Goal: Register for event/course

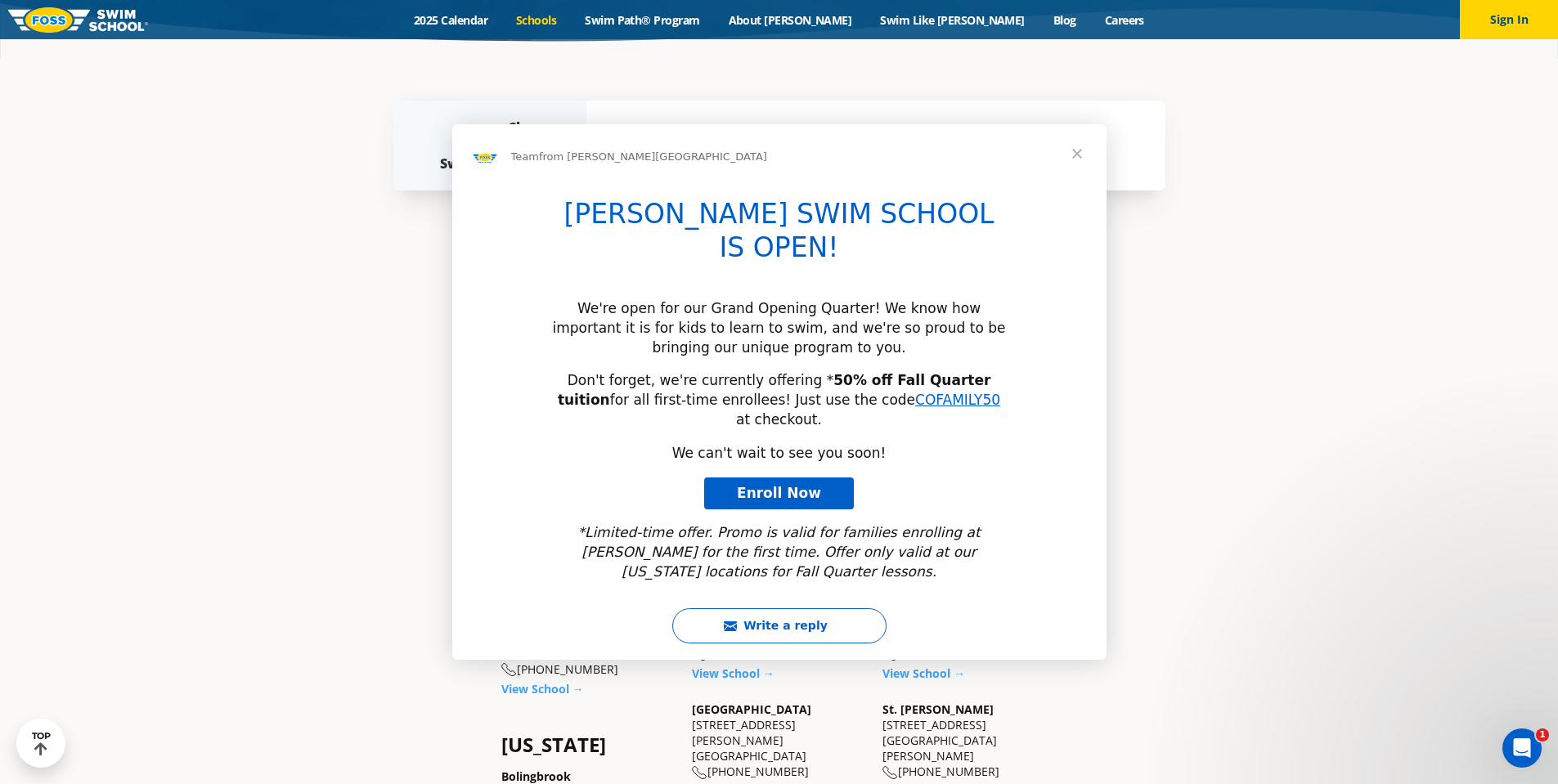
scroll to position [490, 0]
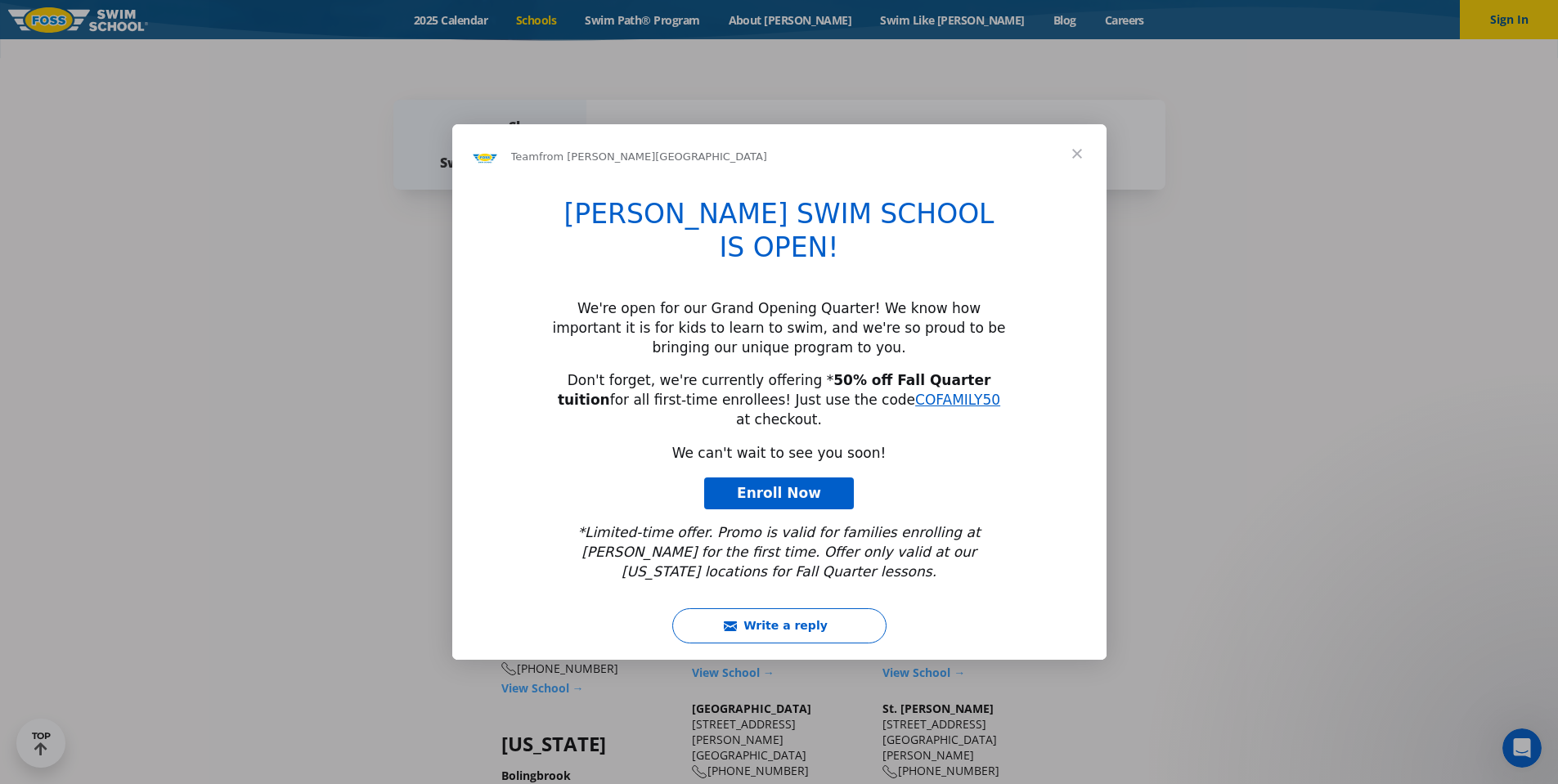
click at [1076, 183] on span "Close" at bounding box center [1077, 153] width 59 height 59
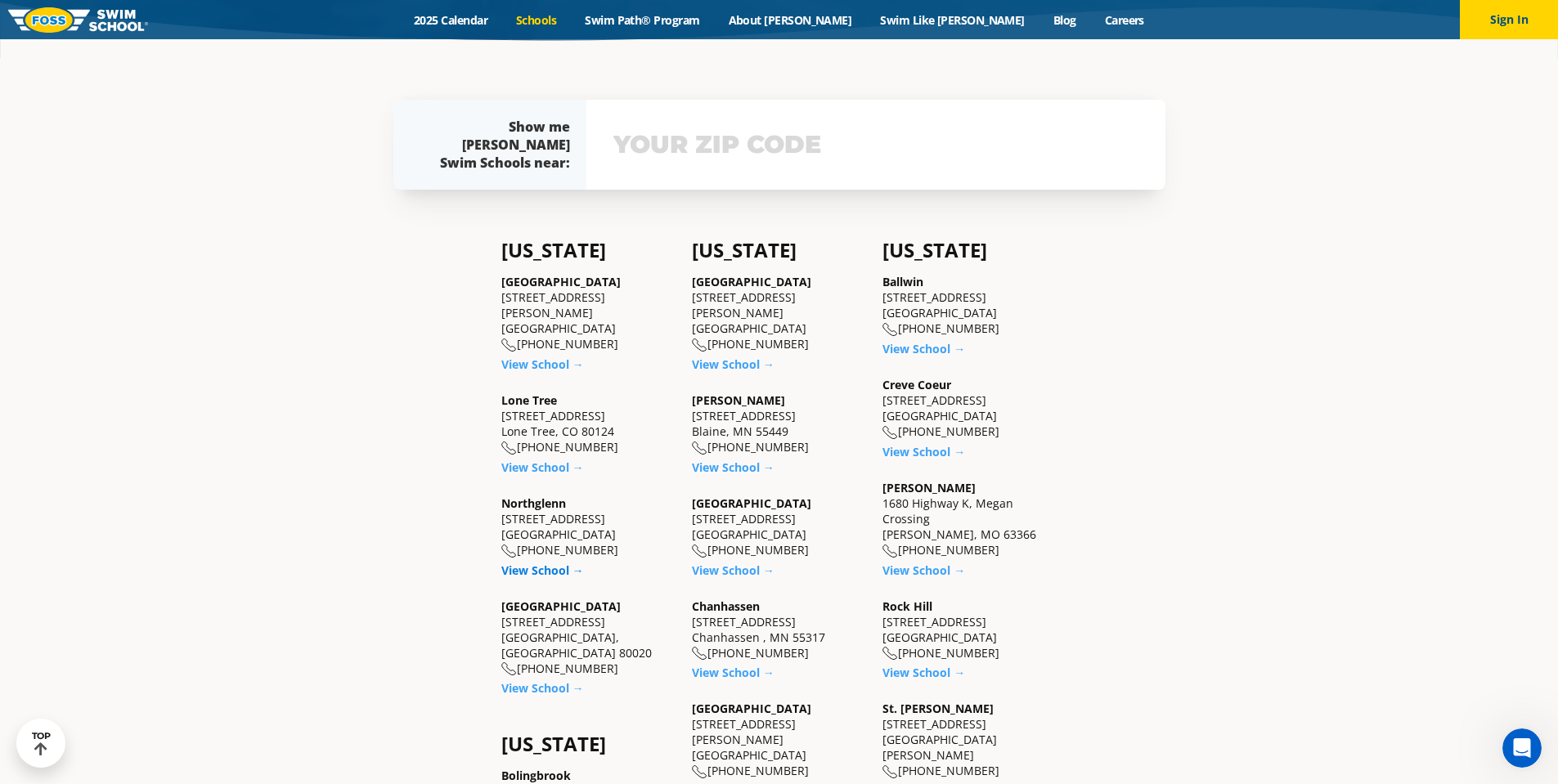
click at [538, 563] on link "View School →" at bounding box center [542, 570] width 82 height 15
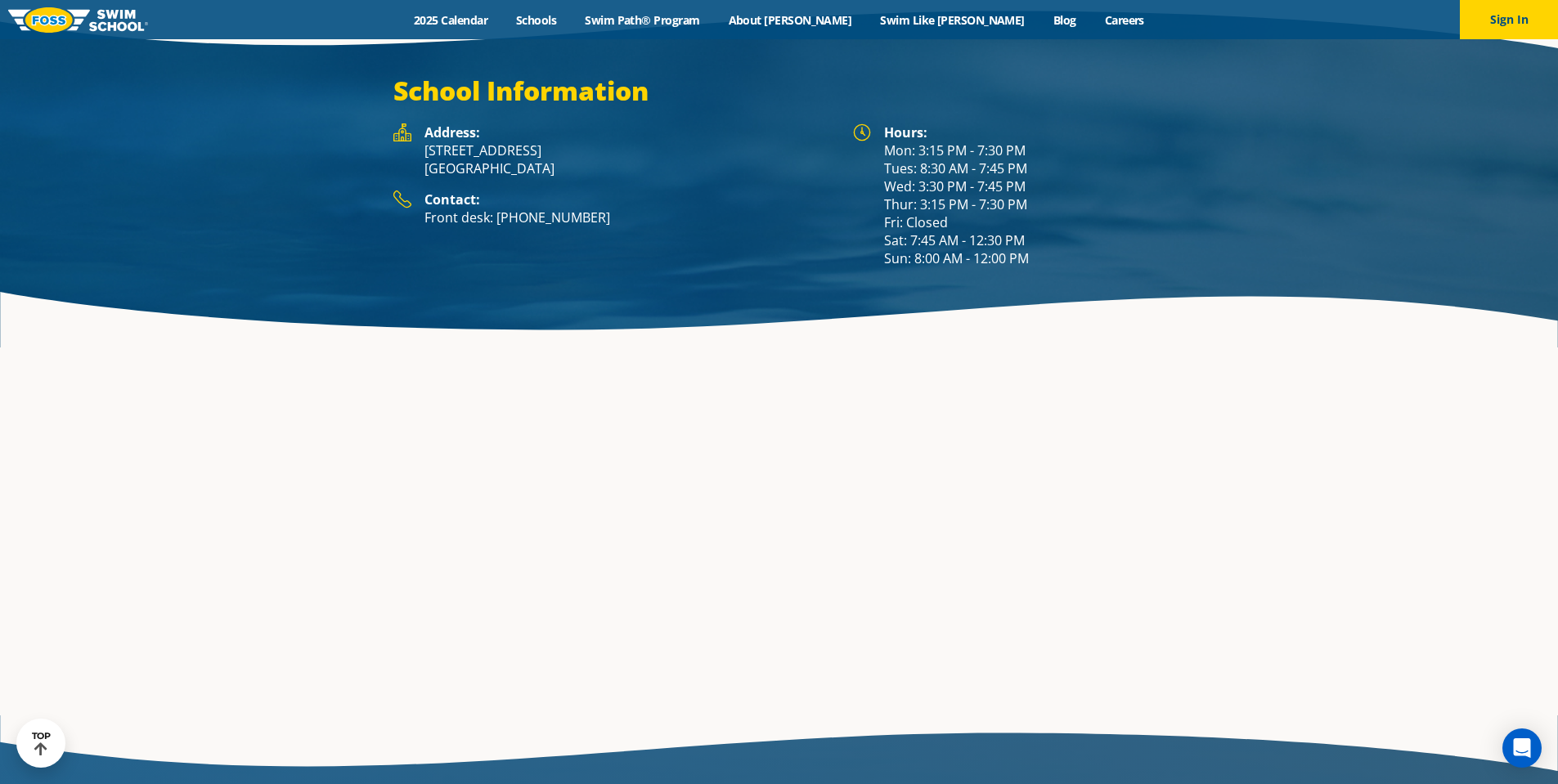
scroll to position [2617, 0]
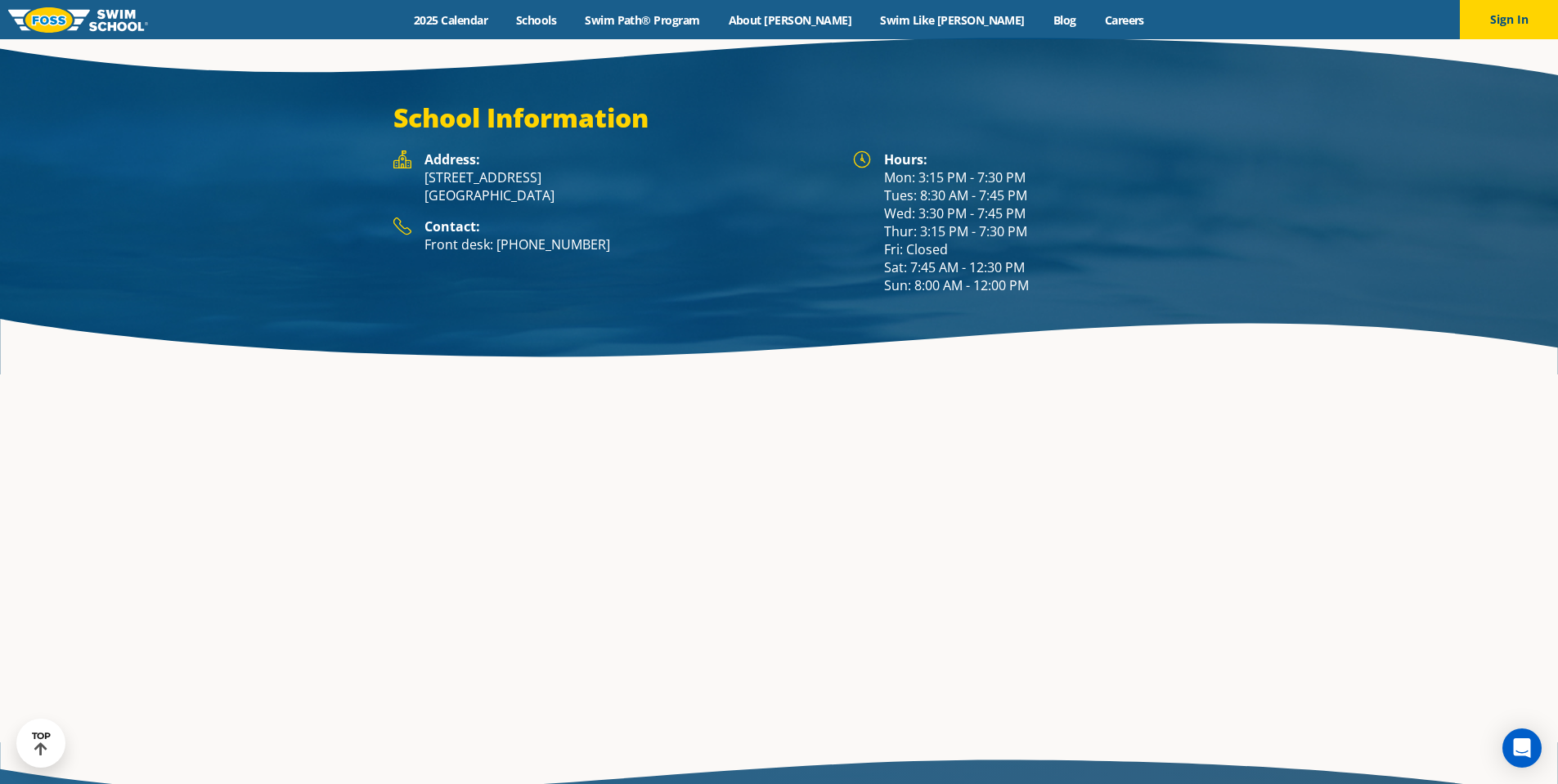
click at [242, 389] on section at bounding box center [779, 558] width 1558 height 368
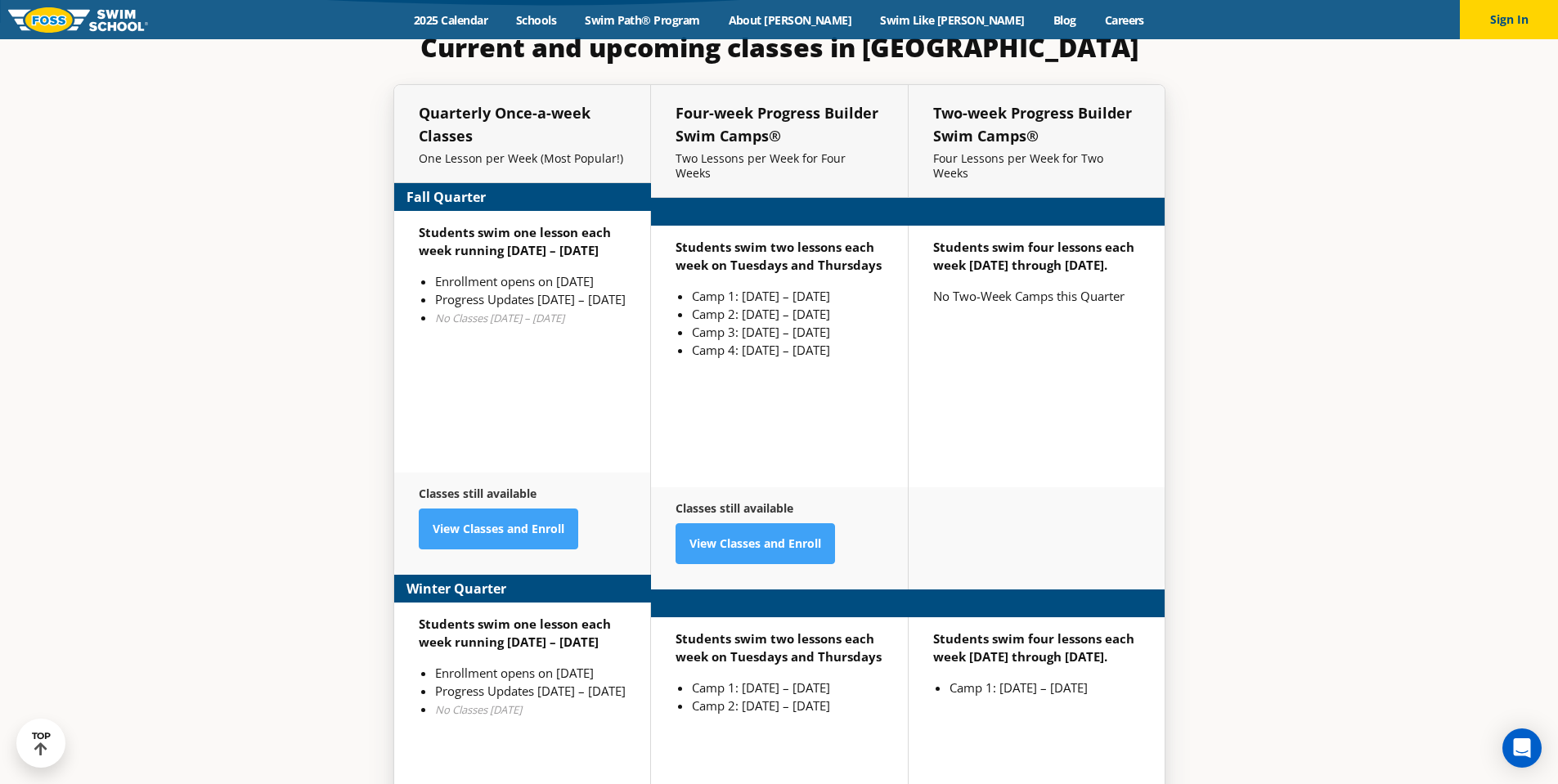
scroll to position [4089, 0]
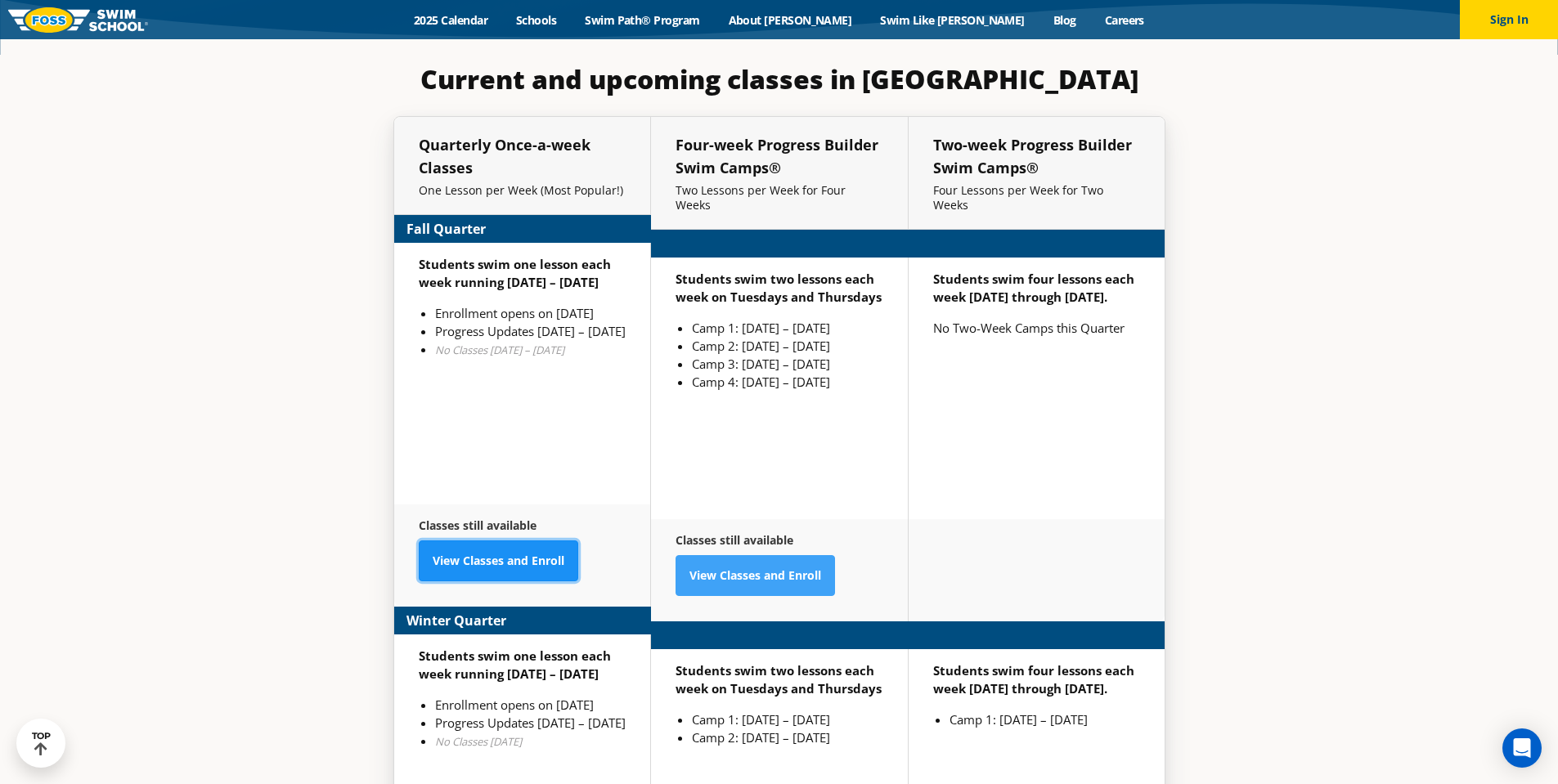
click at [490, 540] on link "View Classes and Enroll" at bounding box center [498, 561] width 160 height 41
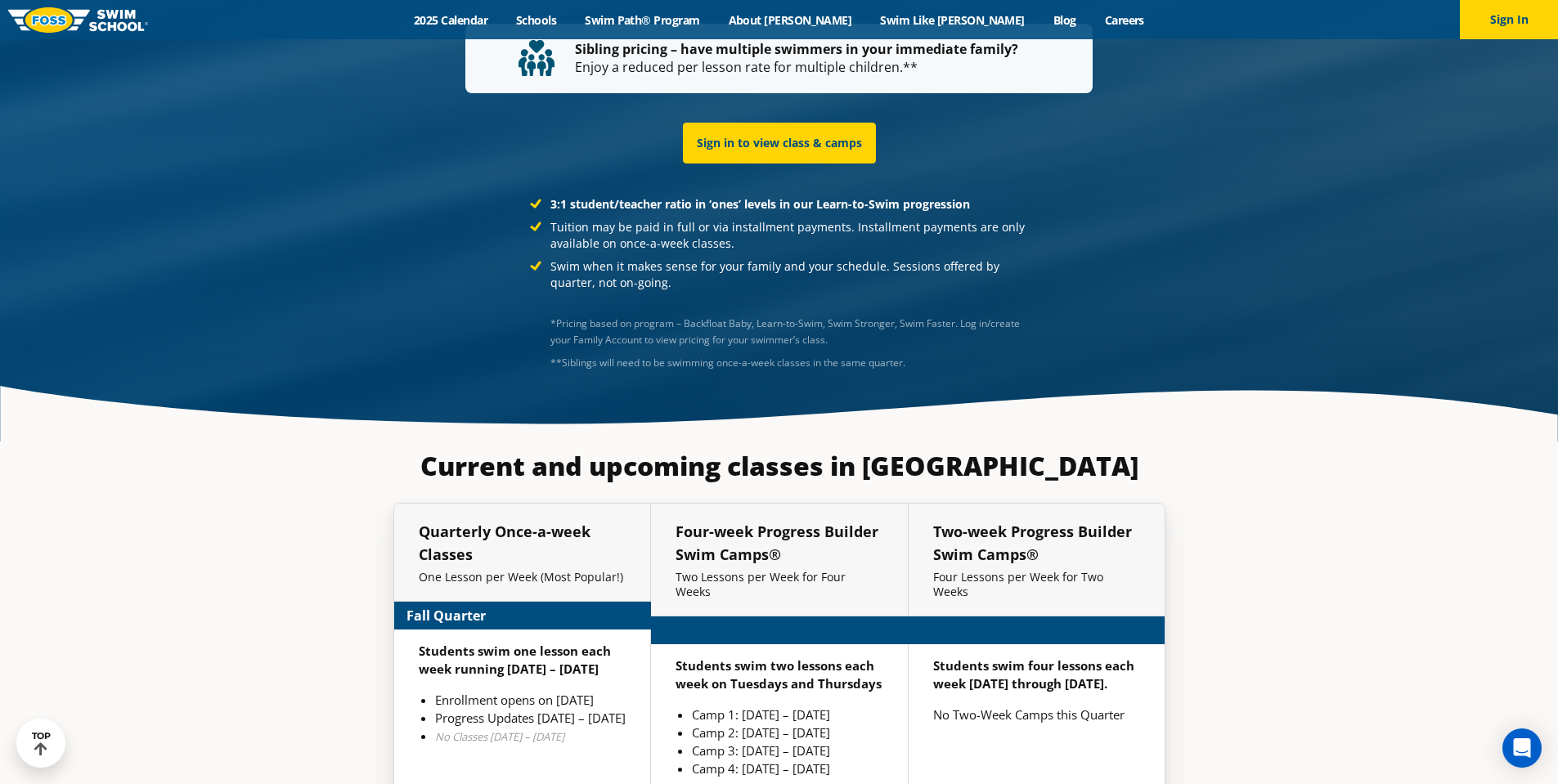
scroll to position [3680, 0]
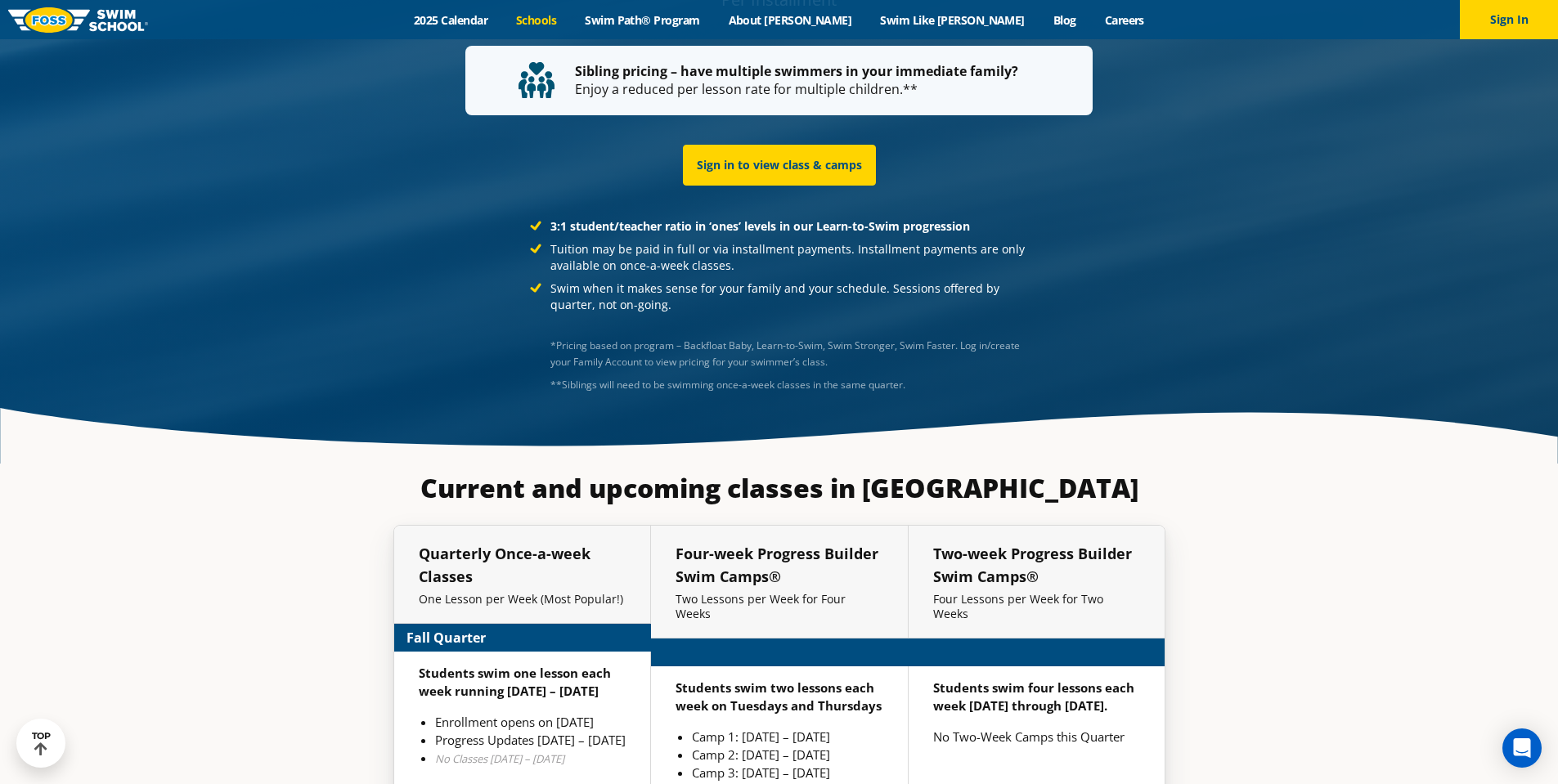
click at [571, 20] on link "Schools" at bounding box center [536, 20] width 69 height 15
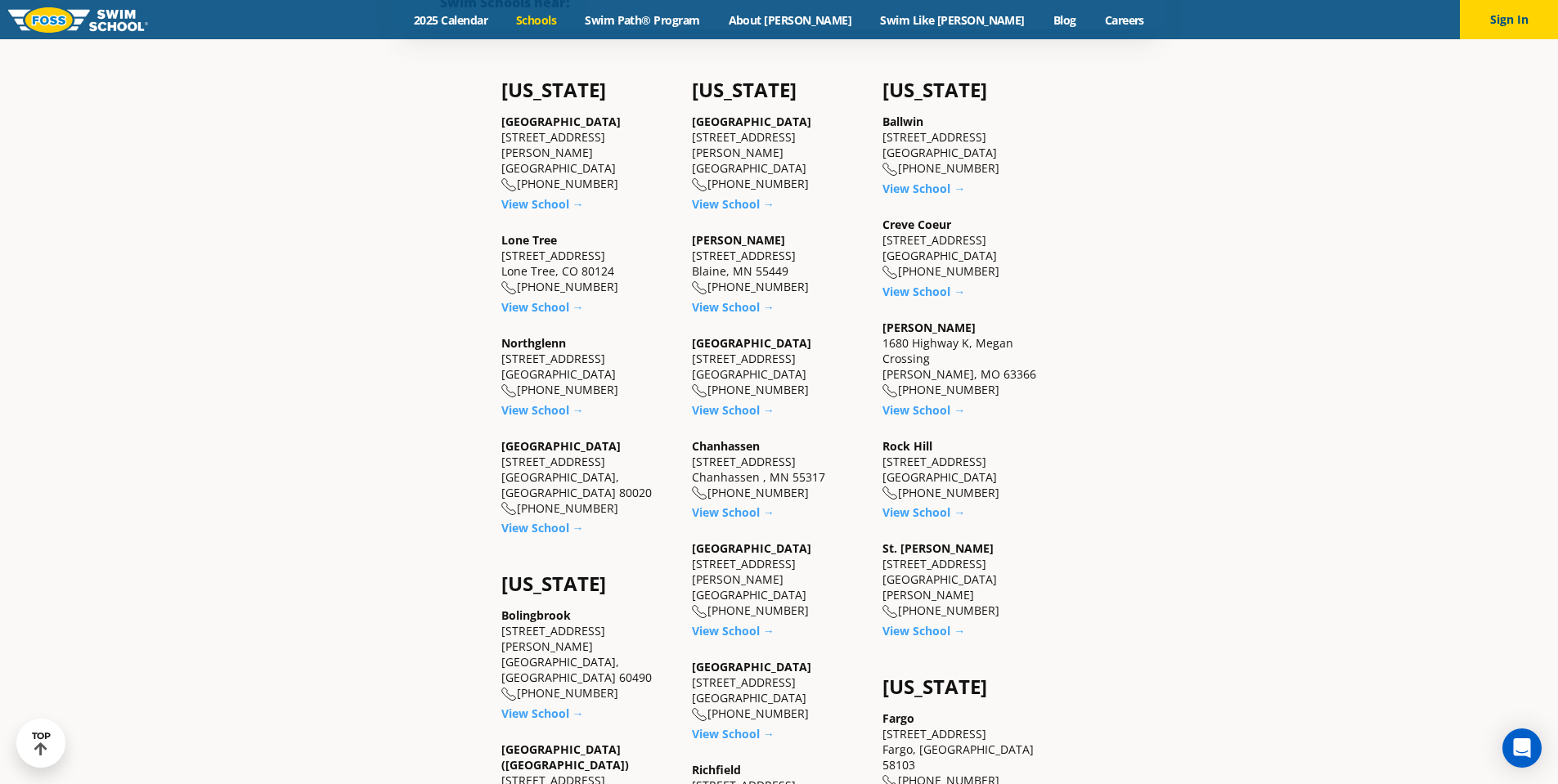
scroll to position [654, 0]
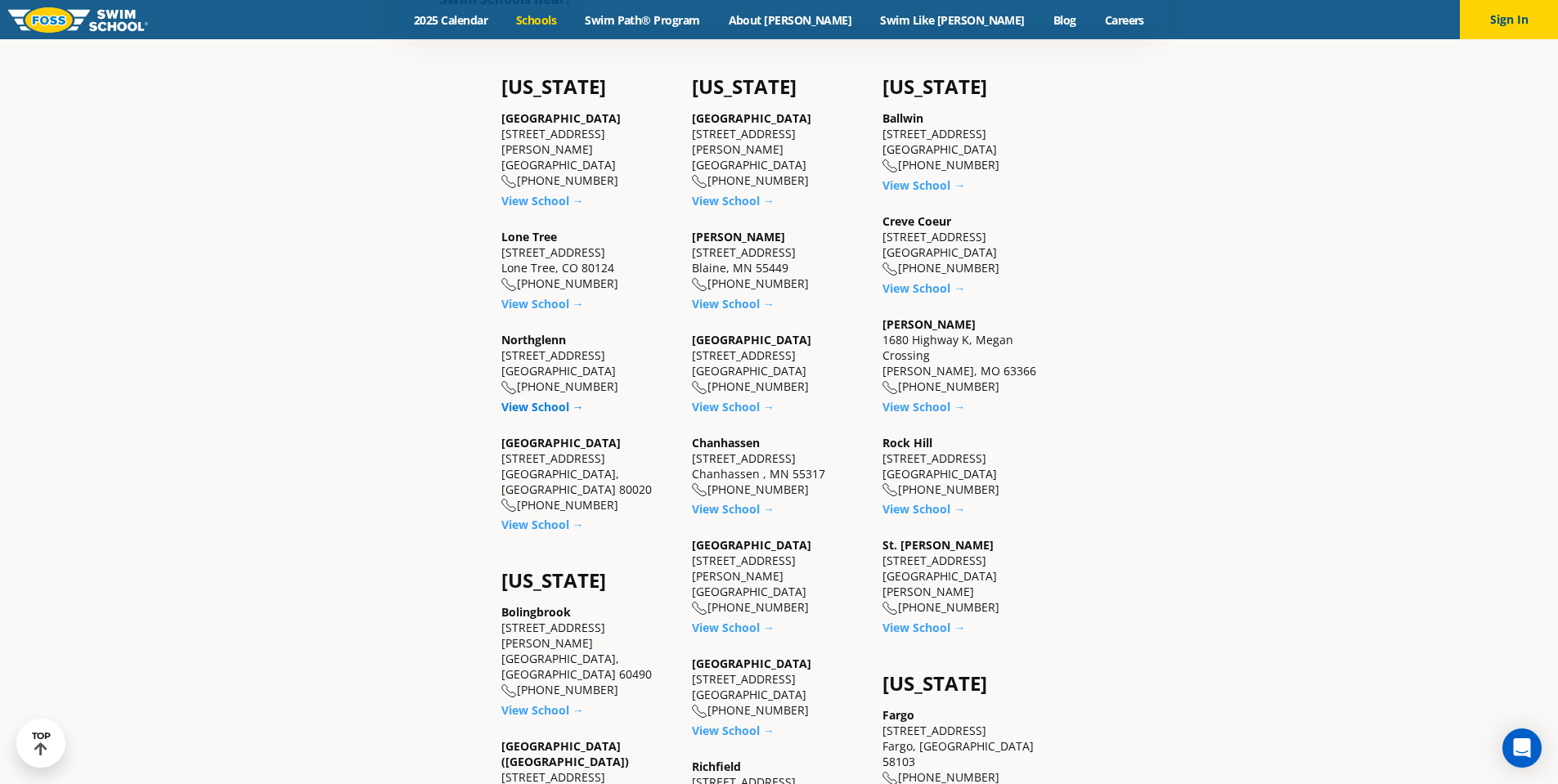
click at [523, 399] on link "View School →" at bounding box center [542, 406] width 82 height 15
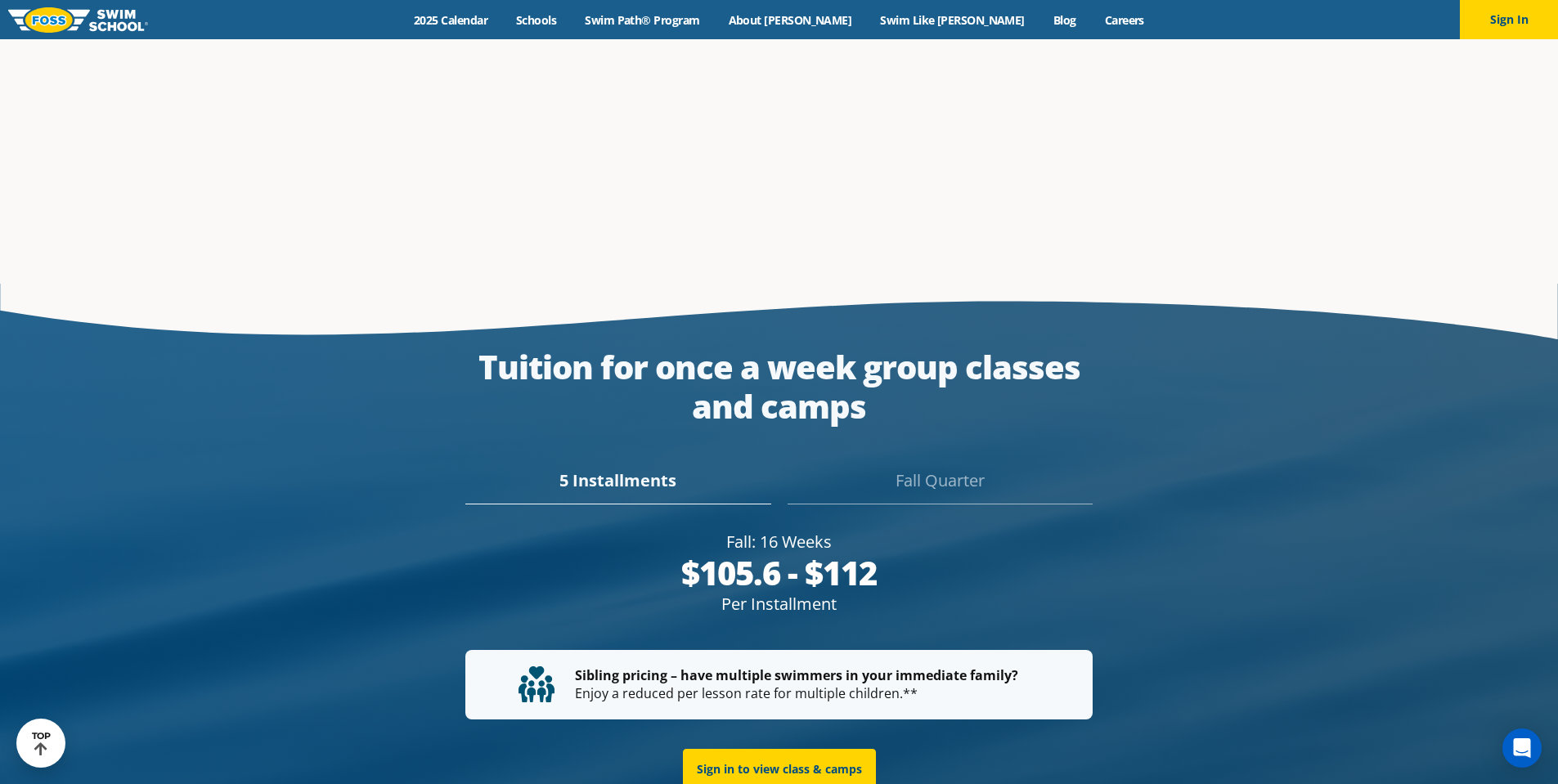
scroll to position [3107, 0]
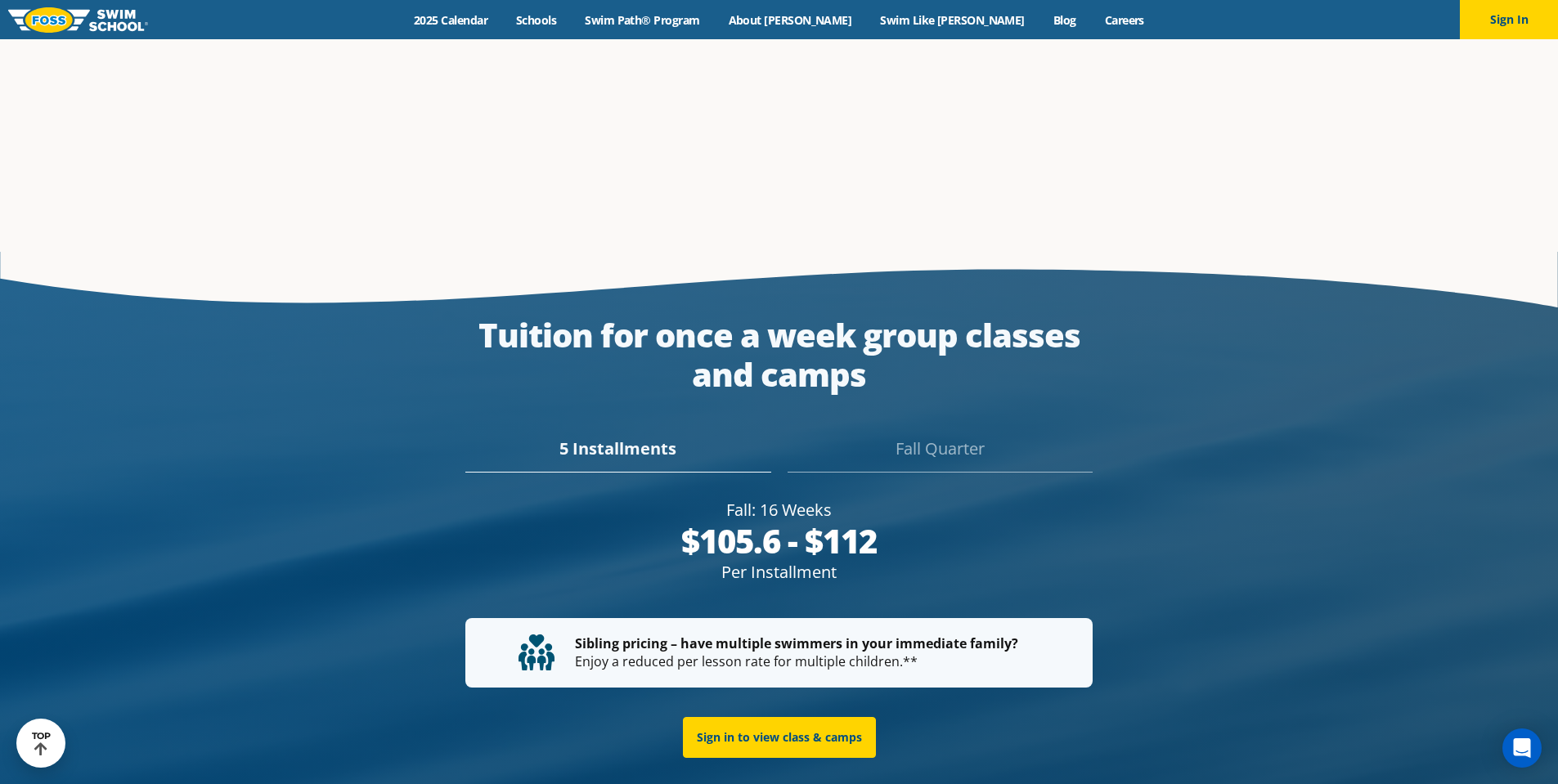
click at [599, 437] on div "5 Installments" at bounding box center [617, 455] width 305 height 36
click at [913, 437] on div "Fall Quarter" at bounding box center [939, 455] width 305 height 36
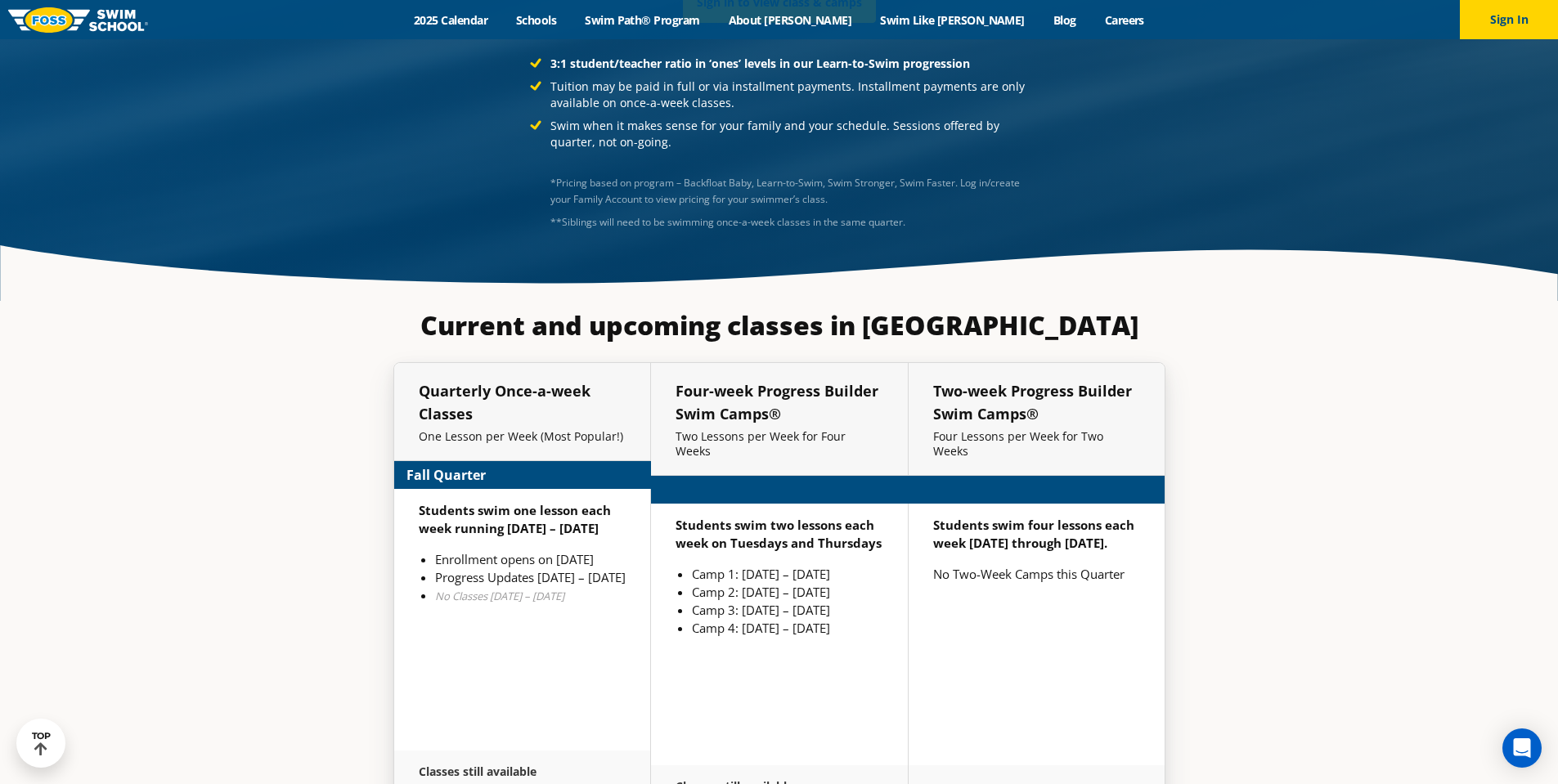
scroll to position [3844, 0]
